Goal: Task Accomplishment & Management: Manage account settings

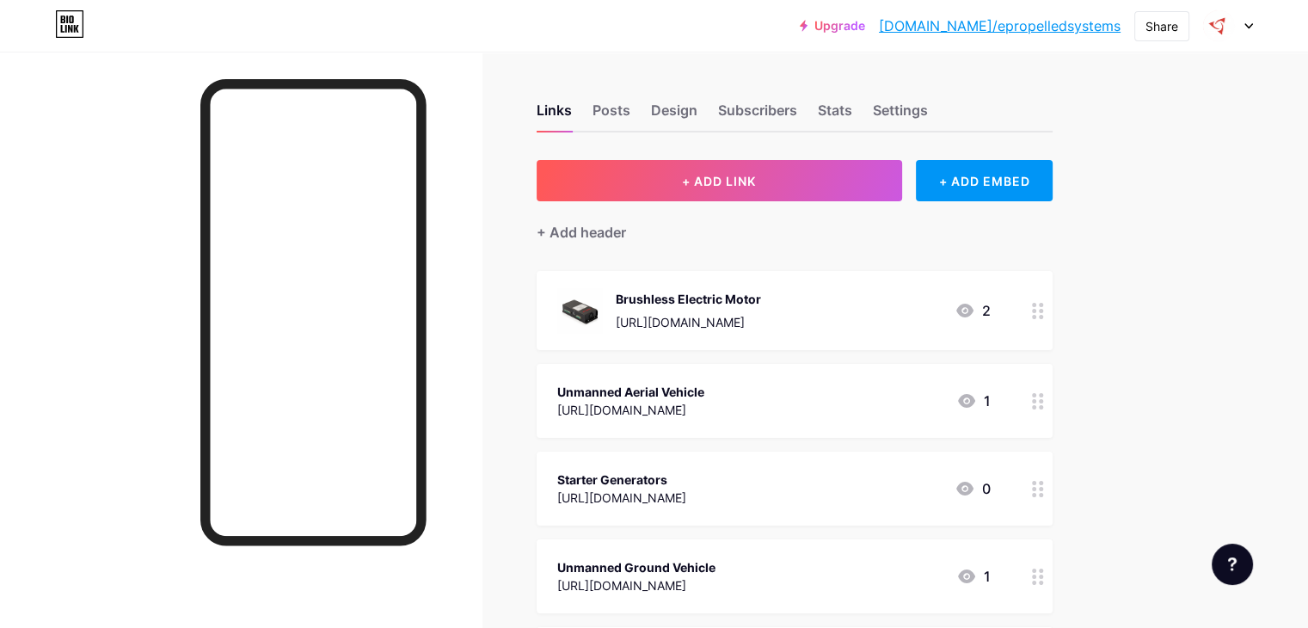
scroll to position [1861, 0]
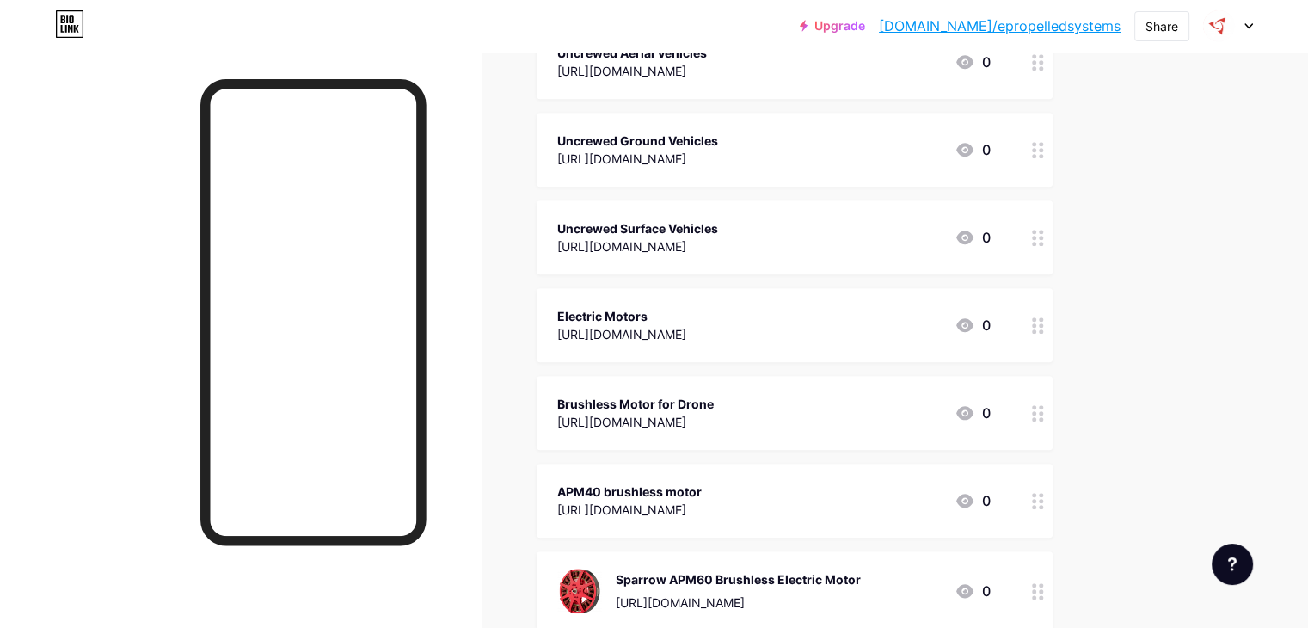
click at [1053, 317] on div at bounding box center [1038, 325] width 29 height 74
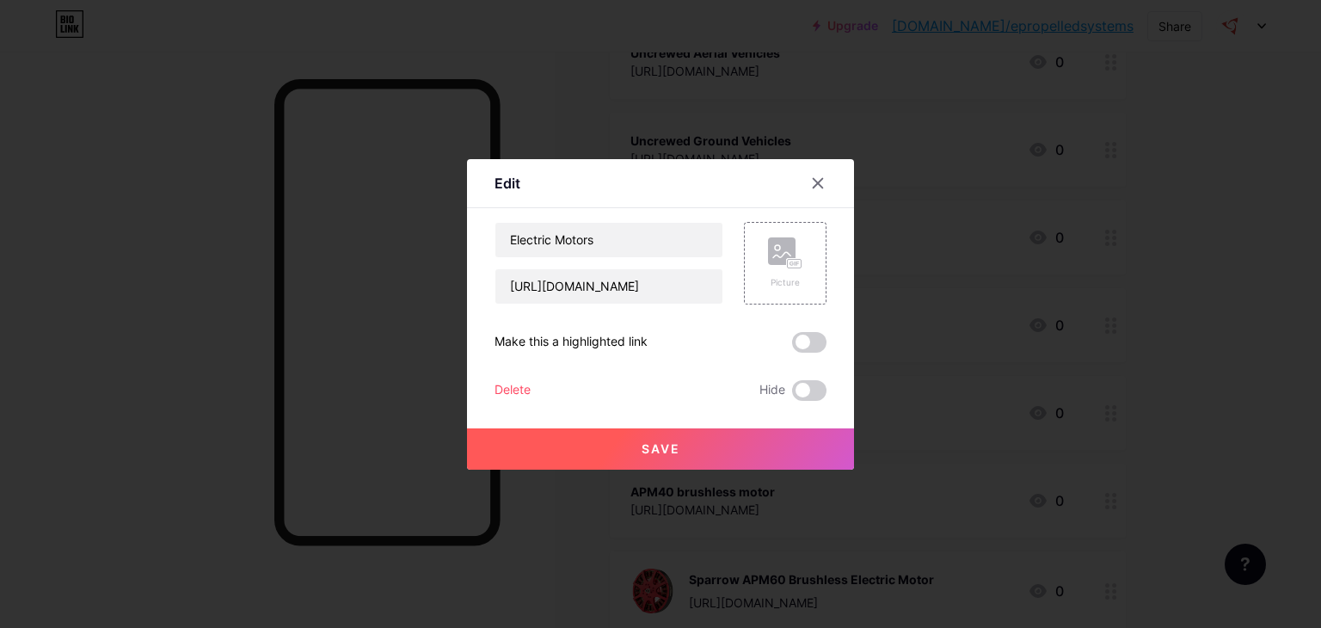
click at [516, 384] on div "Delete" at bounding box center [513, 390] width 36 height 21
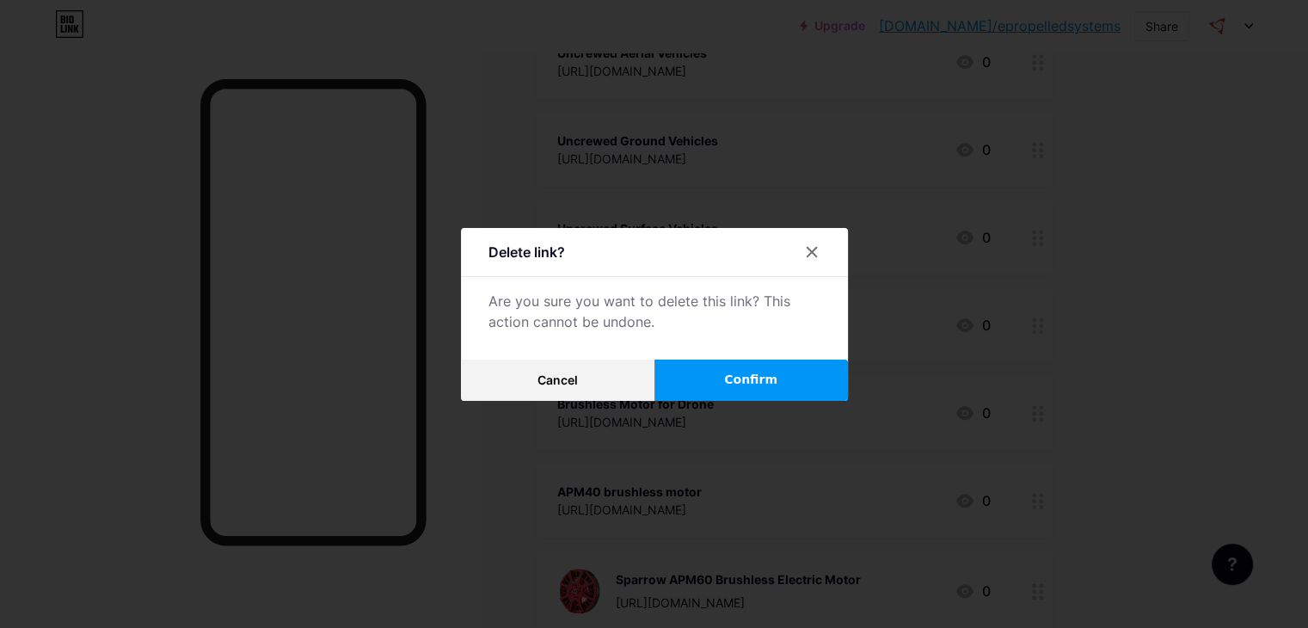
click at [804, 384] on button "Confirm" at bounding box center [752, 380] width 194 height 41
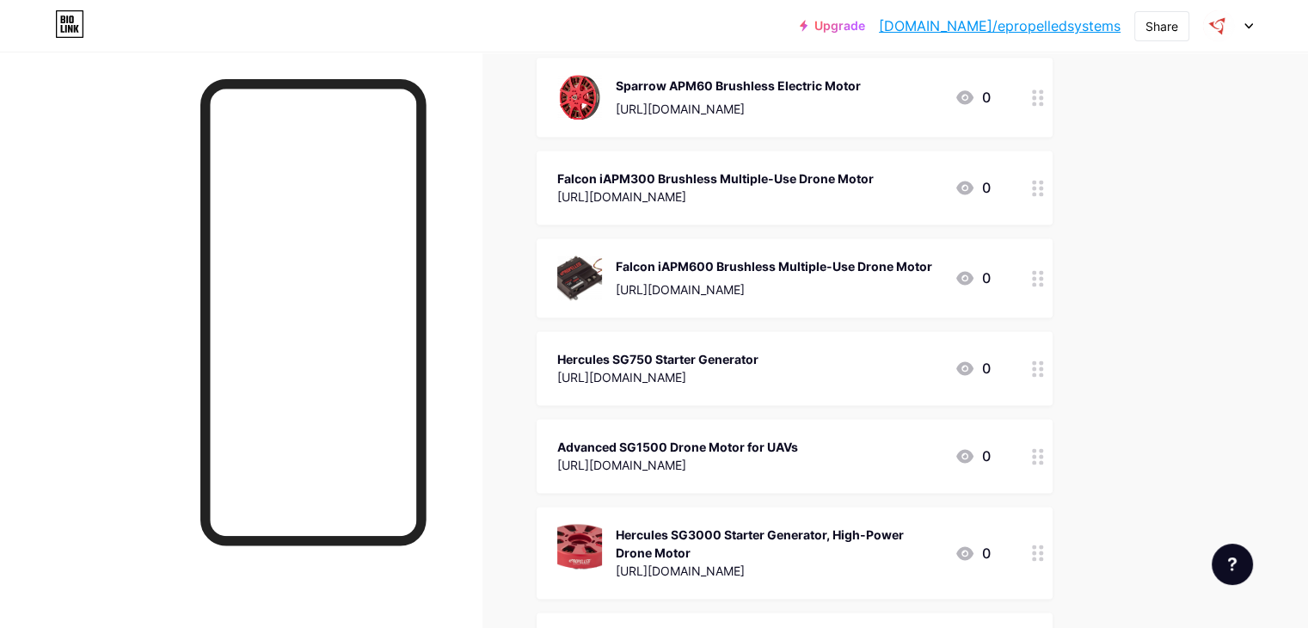
scroll to position [1879, 0]
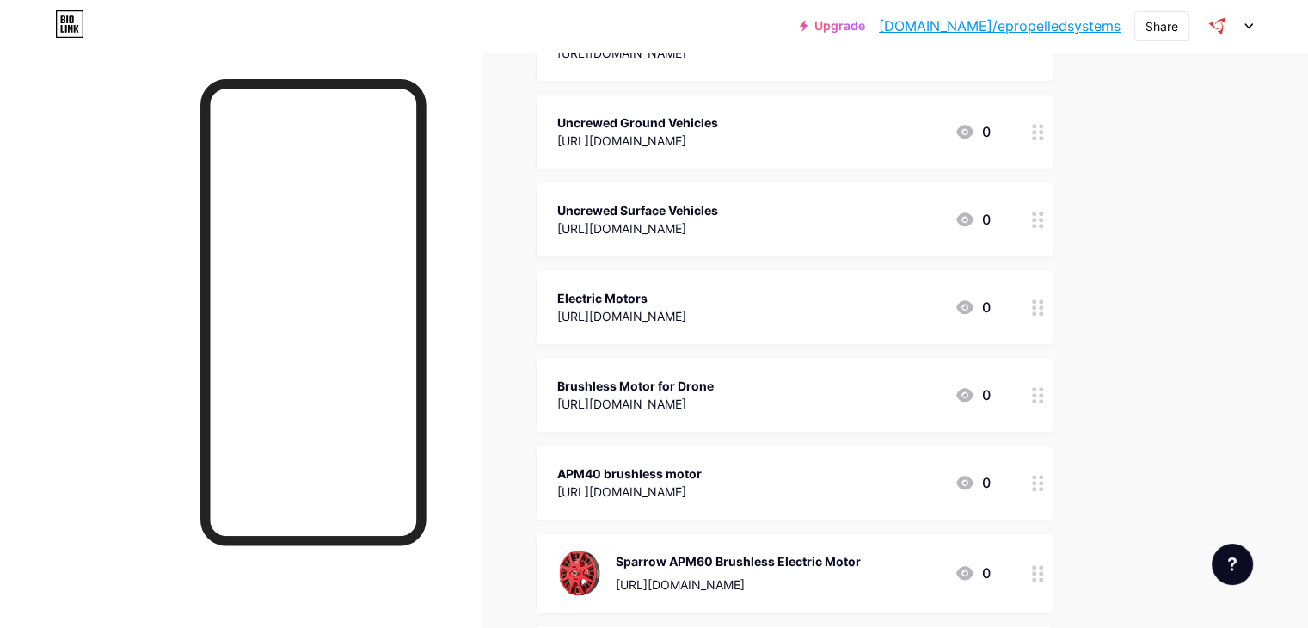
drag, startPoint x: 917, startPoint y: 310, endPoint x: 625, endPoint y: 310, distance: 291.6
click at [625, 310] on div "Electric Motors https://epropelled.com/pages/lev-series-motors 0" at bounding box center [795, 307] width 516 height 74
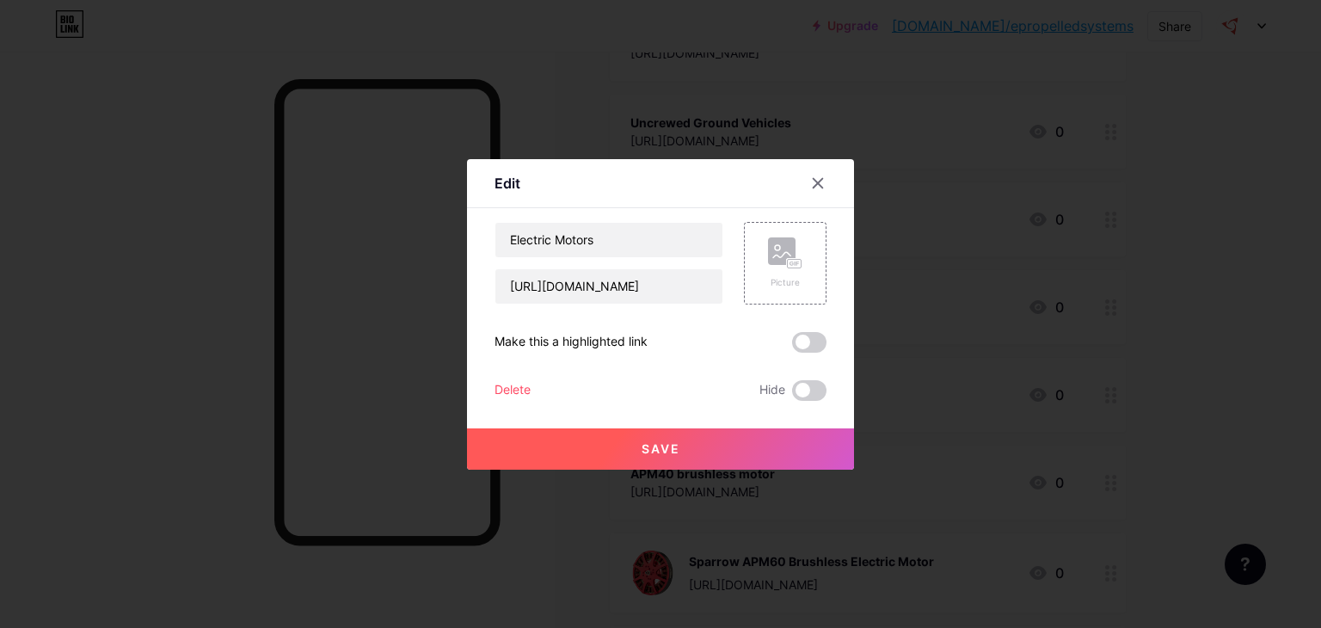
copy div "[URL][DOMAIN_NAME]"
click at [623, 285] on input "[URL][DOMAIN_NAME]" at bounding box center [608, 286] width 227 height 34
click at [507, 390] on div "Delete" at bounding box center [513, 390] width 36 height 21
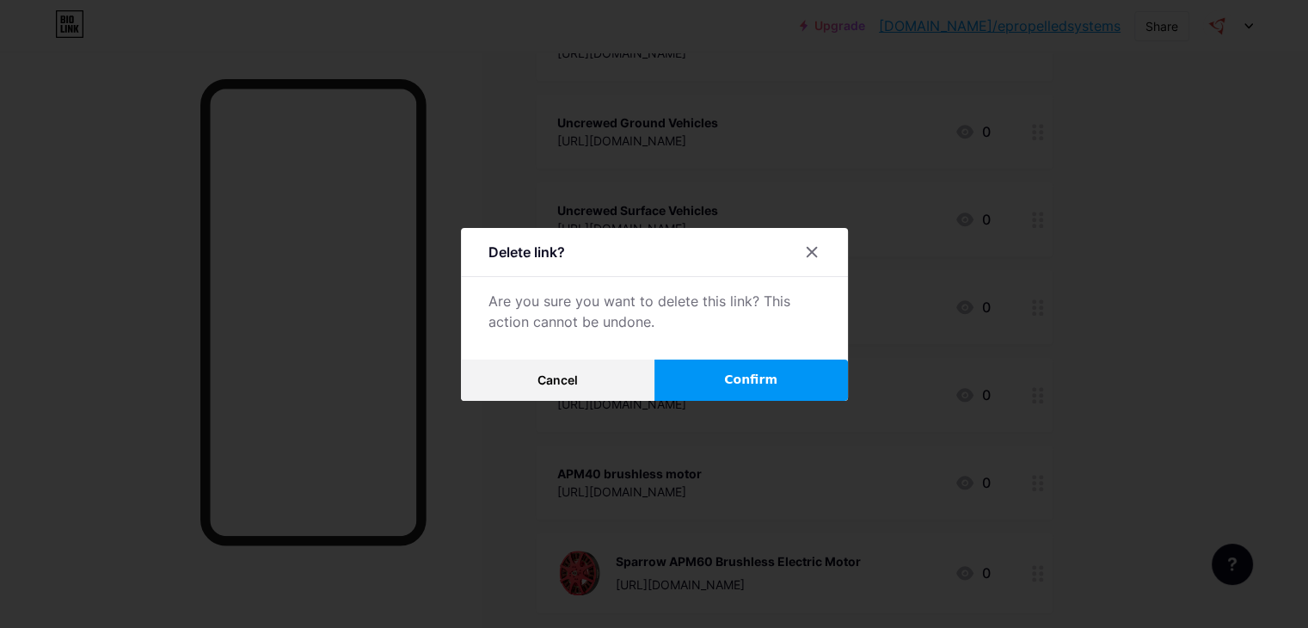
click at [747, 366] on button "Confirm" at bounding box center [752, 380] width 194 height 41
click at [781, 381] on button "Confirm" at bounding box center [752, 380] width 194 height 41
click at [766, 383] on span "Confirm" at bounding box center [750, 380] width 53 height 18
click at [819, 245] on icon at bounding box center [812, 252] width 14 height 14
